Goal: Transaction & Acquisition: Subscribe to service/newsletter

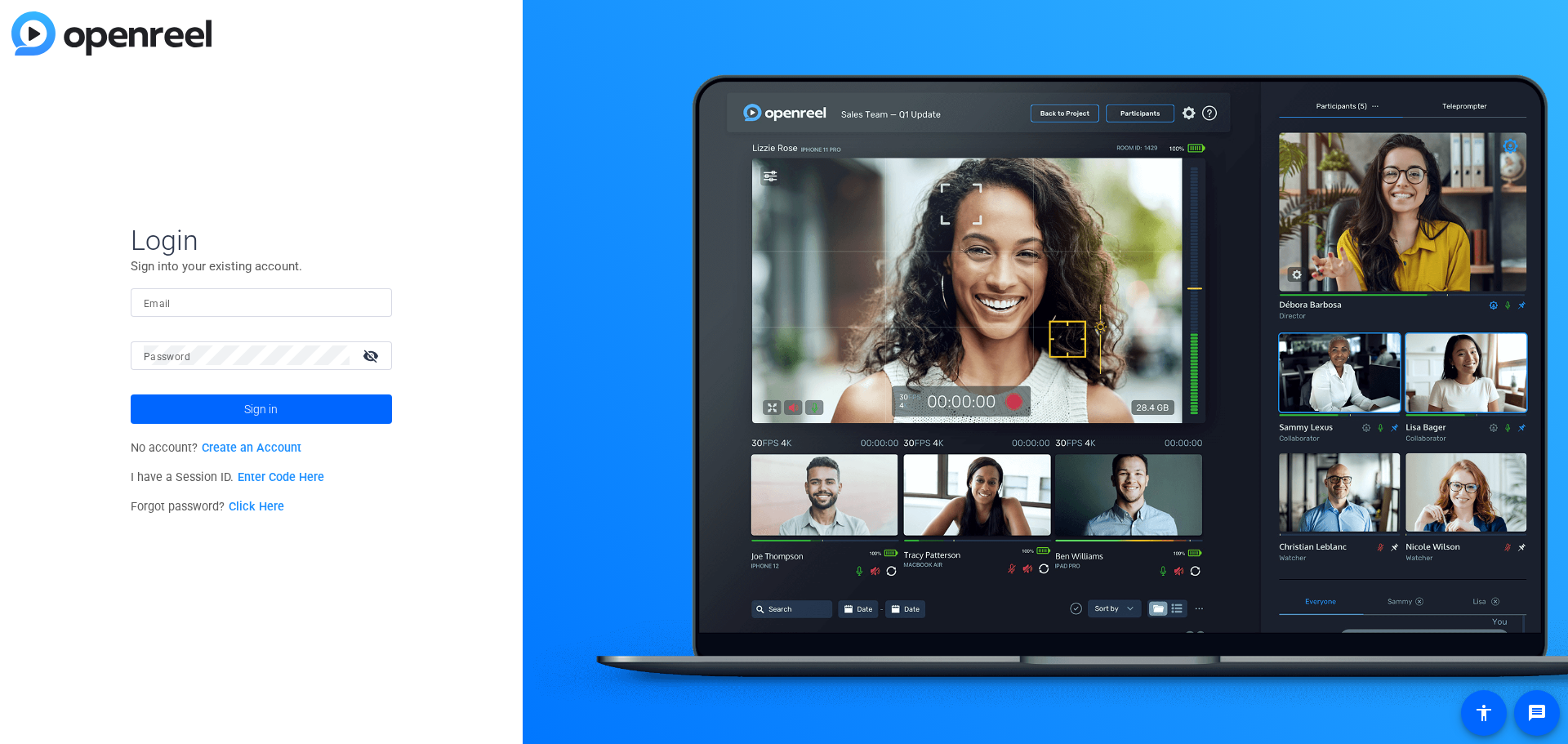
click at [269, 445] on link "Create an Account" at bounding box center [252, 447] width 99 height 14
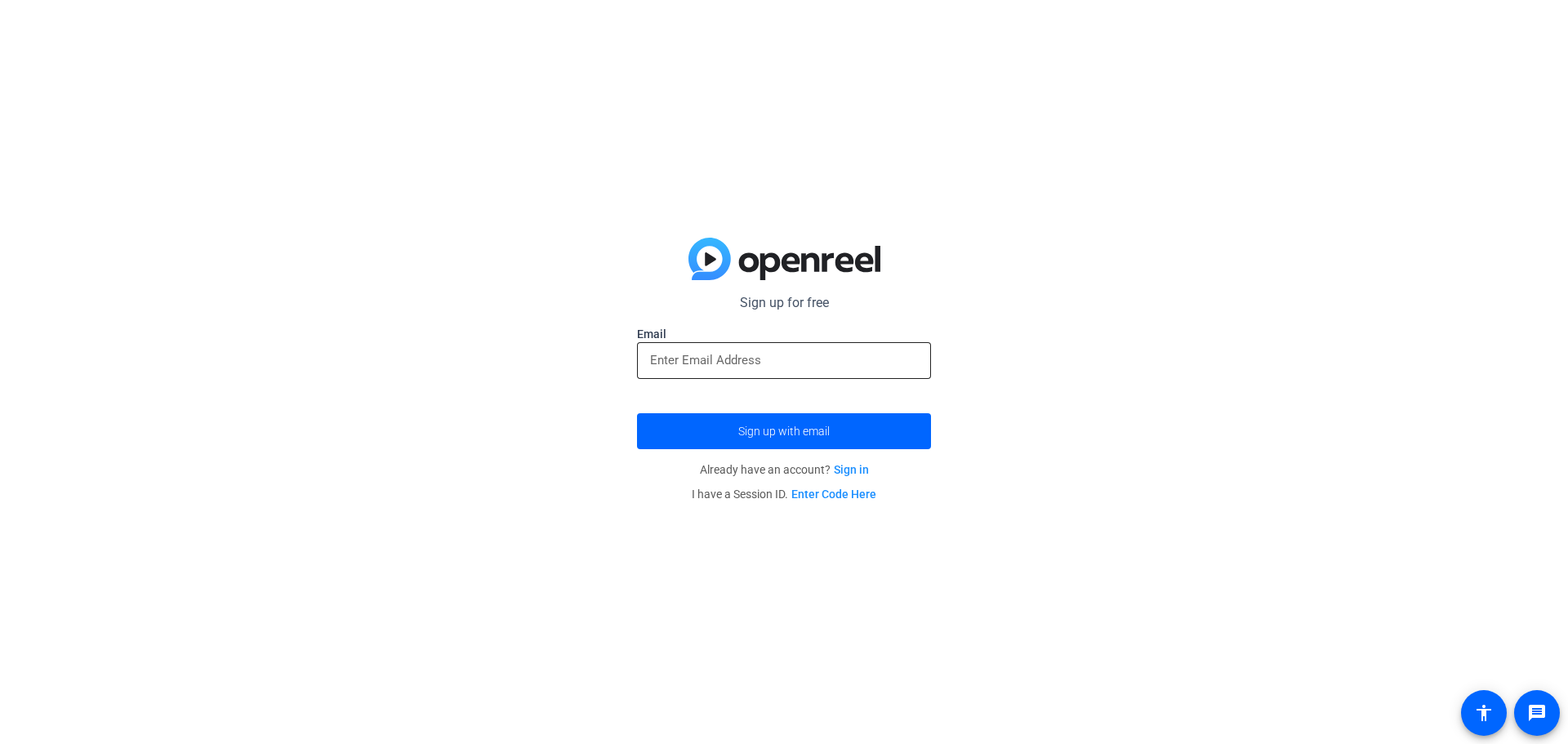
click at [734, 361] on input "email" at bounding box center [784, 360] width 268 height 20
drag, startPoint x: 843, startPoint y: 366, endPoint x: 770, endPoint y: 363, distance: 73.1
click at [770, 363] on input "[PERSON_NAME][EMAIL_ADDRESS][PERSON_NAME][DOMAIN_NAME]" at bounding box center [784, 360] width 268 height 20
type input "[PERSON_NAME][EMAIL_ADDRESS][PERSON_NAME][DOMAIN_NAME]"
click at [637, 413] on button "Sign up with email" at bounding box center [784, 431] width 294 height 36
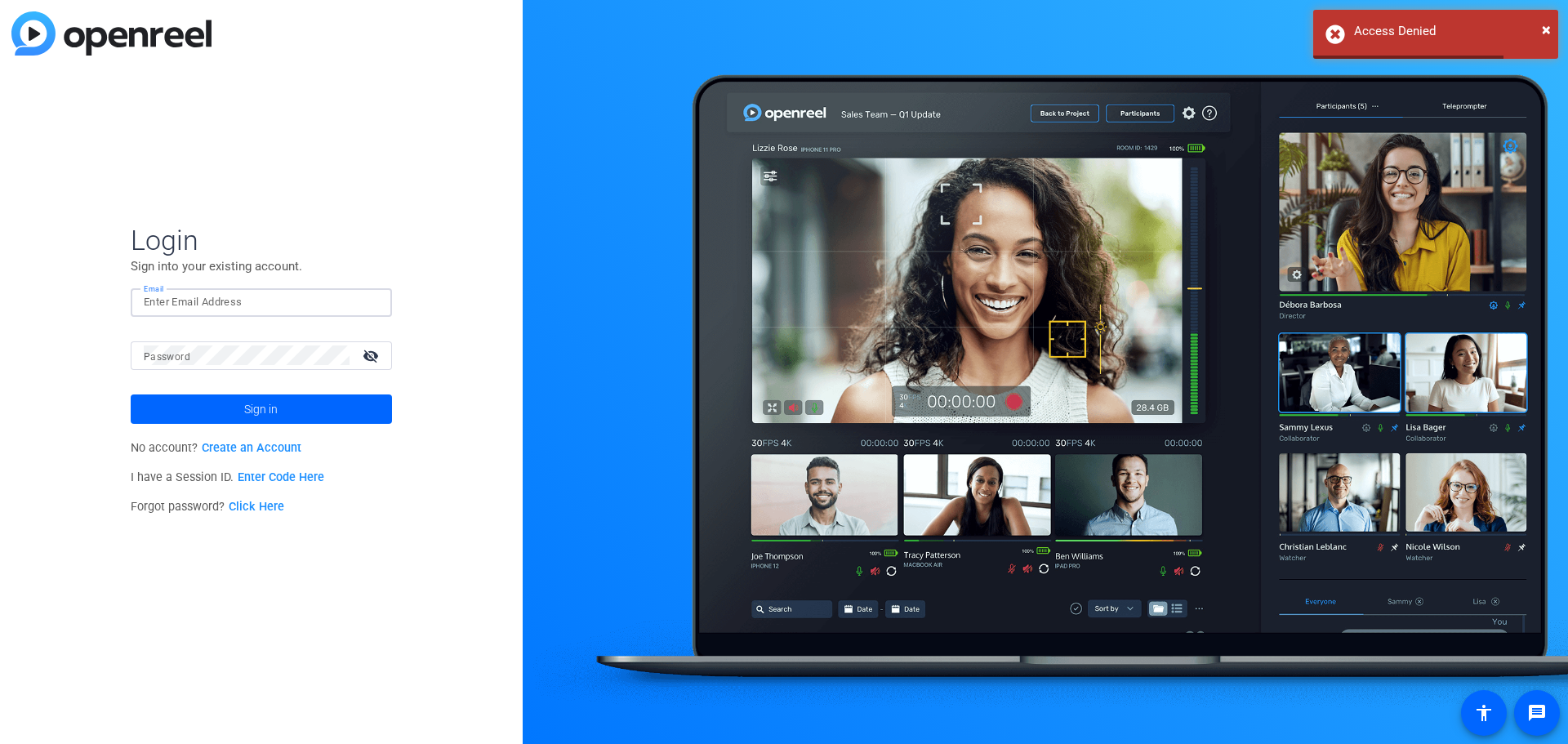
click at [205, 303] on input "Email" at bounding box center [261, 302] width 235 height 20
